Goal: Information Seeking & Learning: Understand process/instructions

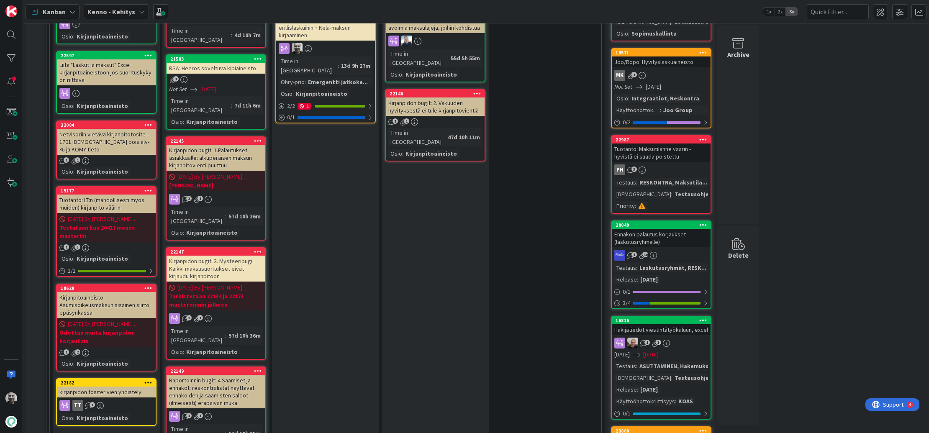
scroll to position [106, 0]
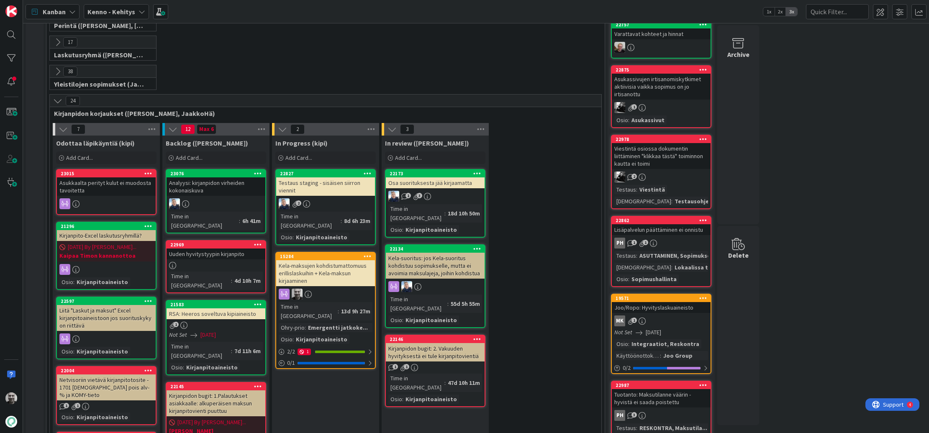
click at [327, 260] on div "Kela-maksujen kohdistumattomuus erillislaskuihin + Kela-maksun kirjaaminen" at bounding box center [325, 273] width 99 height 26
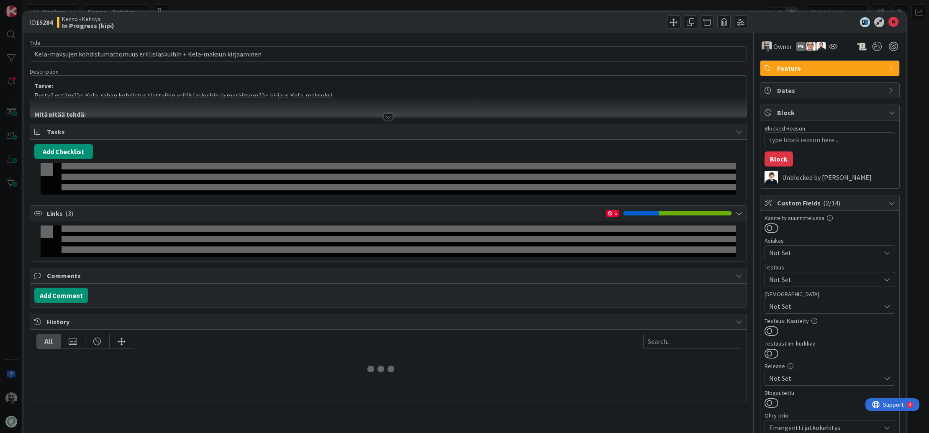
type textarea "x"
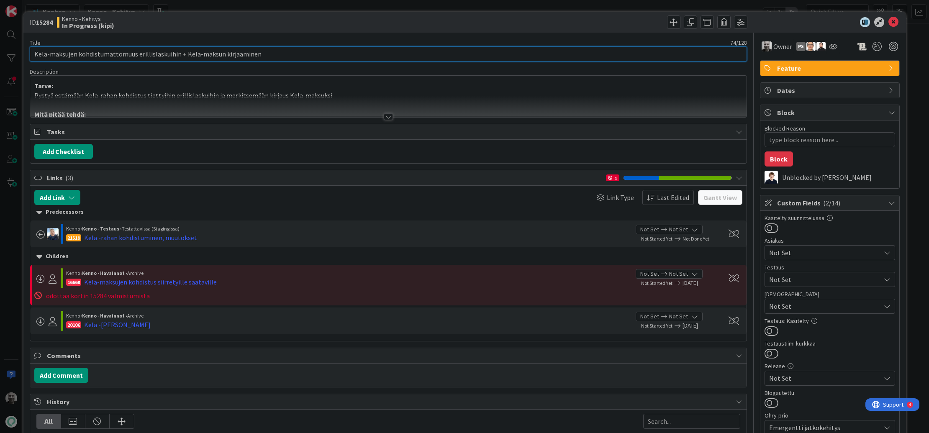
click at [75, 55] on input "Kela-maksujen kohdistumattomuus erillislaskuihin + Kela-maksun kirjaaminen" at bounding box center [388, 53] width 717 height 15
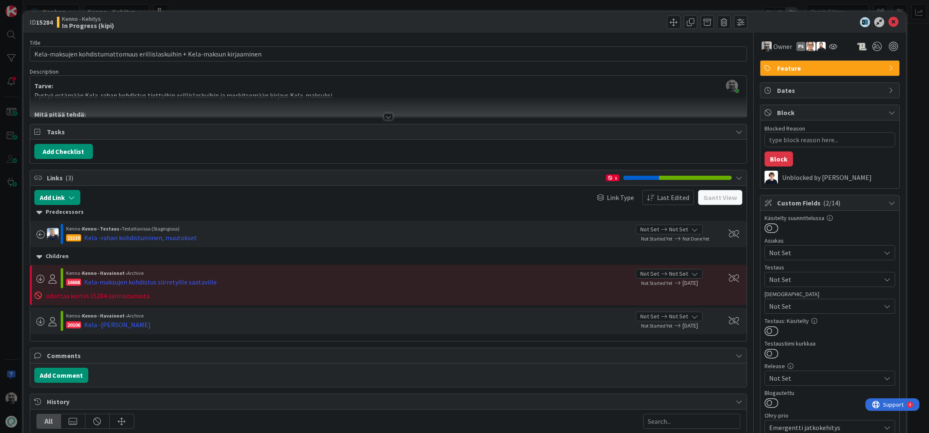
click at [389, 117] on div at bounding box center [388, 116] width 9 height 7
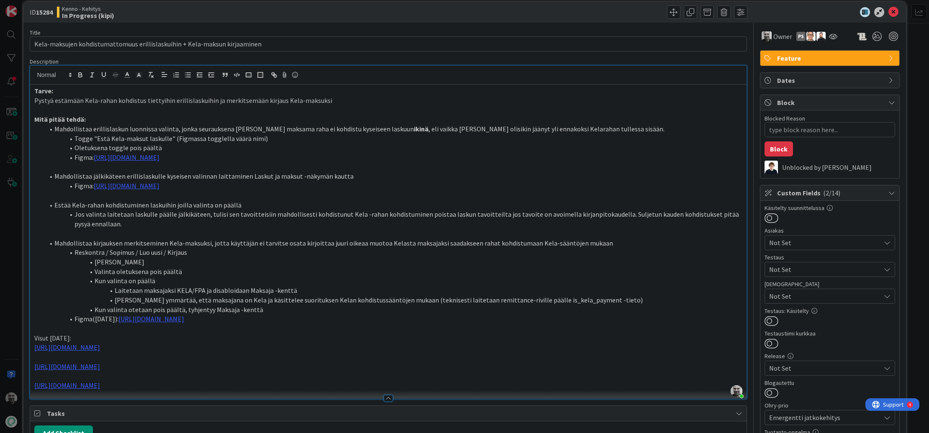
scroll to position [12, 0]
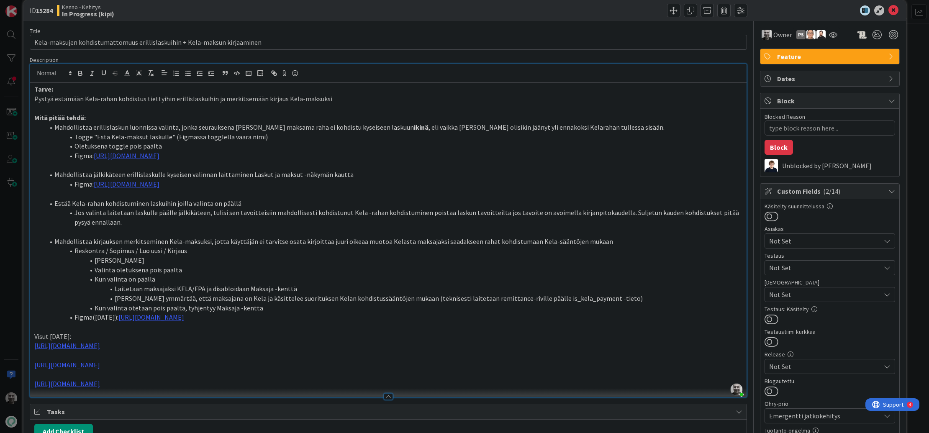
click at [182, 244] on li "Mahdollistaa kirjauksen merkitseminen Kela-maksuksi, jotta käyttäjän ei tarvits…" at bounding box center [393, 242] width 698 height 10
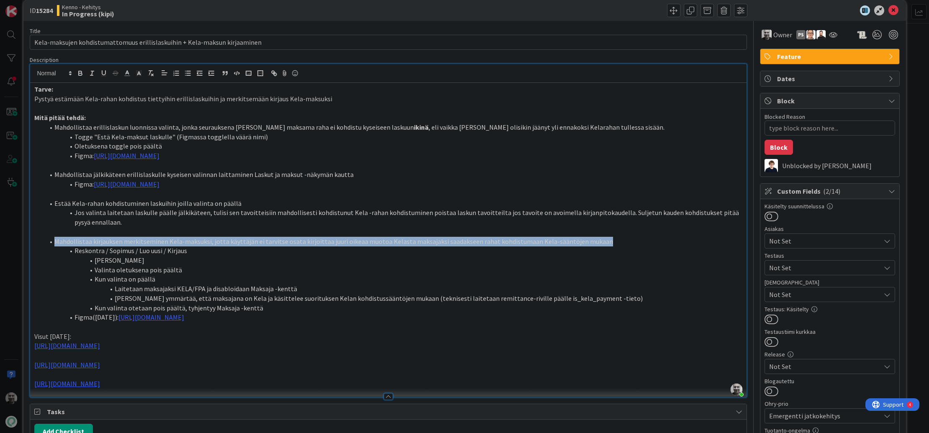
click at [182, 244] on li "Mahdollistaa kirjauksen merkitseminen Kela-maksuksi, jotta käyttäjän ei tarvits…" at bounding box center [393, 242] width 698 height 10
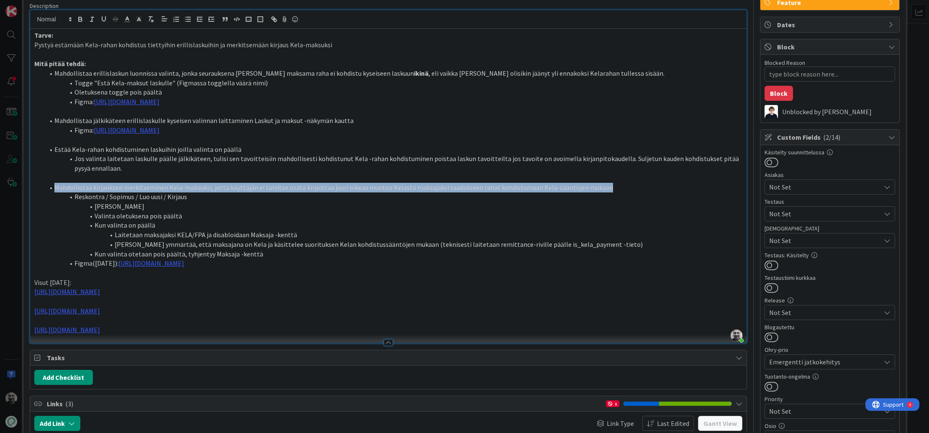
scroll to position [66, 0]
click at [166, 184] on li "Mahdollistaa kirjauksen merkitseminen Kela-maksuksi, jotta käyttäjän ei tarvits…" at bounding box center [393, 187] width 698 height 10
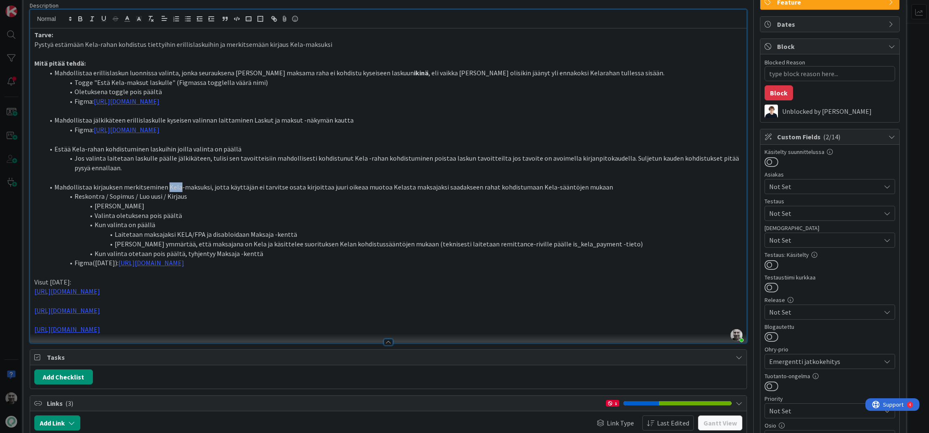
click at [166, 184] on li "Mahdollistaa kirjauksen merkitseminen Kela-maksuksi, jotta käyttäjän ei tarvits…" at bounding box center [393, 187] width 698 height 10
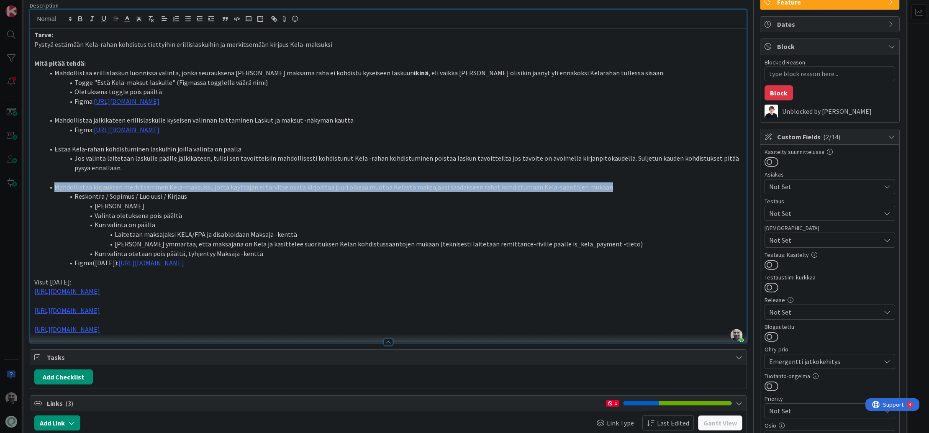
click at [166, 184] on li "Mahdollistaa kirjauksen merkitseminen Kela-maksuksi, jotta käyttäjän ei tarvits…" at bounding box center [393, 187] width 698 height 10
